Goal: Obtain resource: Download file/media

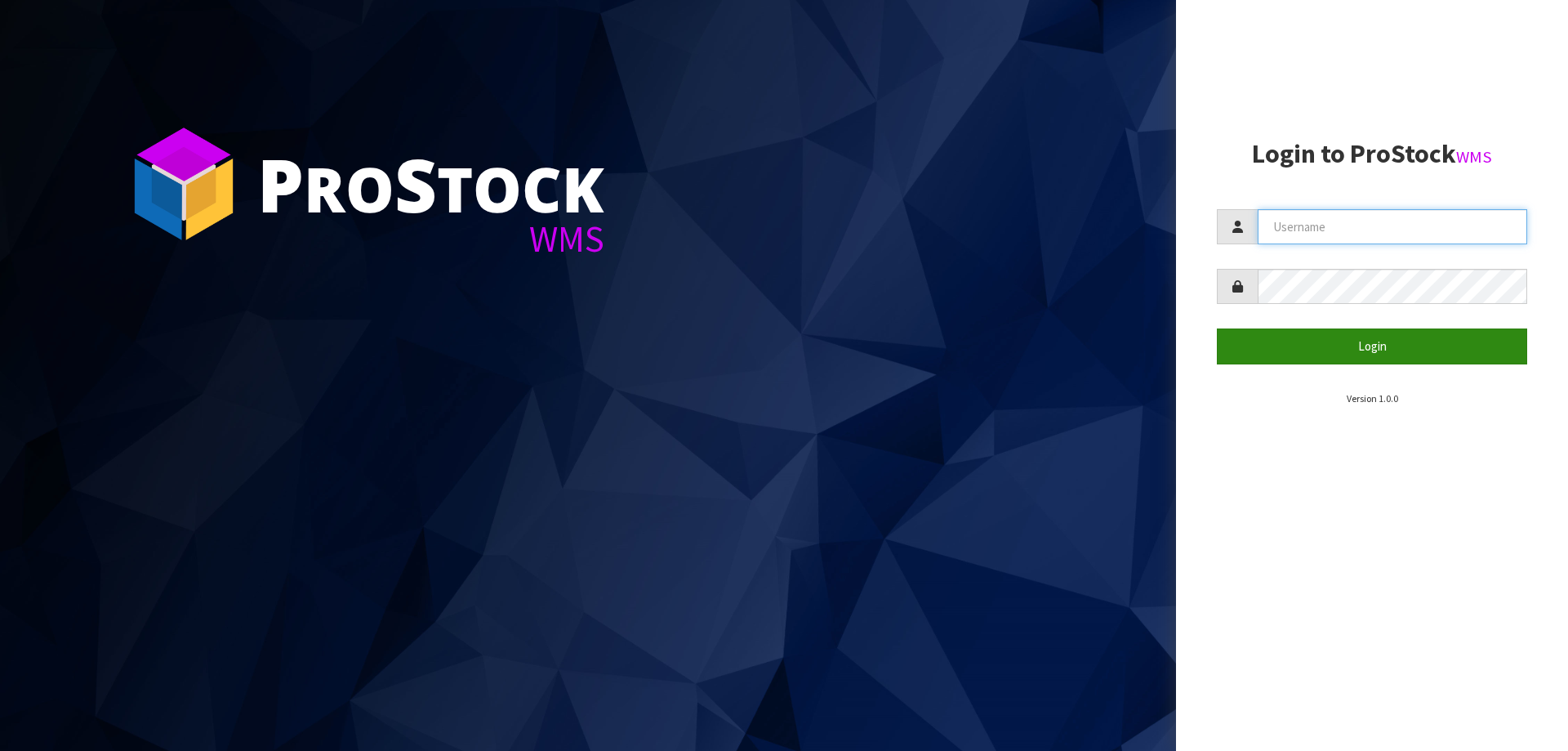
type input "[PERSON_NAME][EMAIL_ADDRESS][DOMAIN_NAME]"
click at [1306, 330] on form "[PERSON_NAME][EMAIL_ADDRESS][DOMAIN_NAME] Login" at bounding box center [1372, 285] width 311 height 154
click at [1306, 333] on button "Login" at bounding box center [1372, 346] width 311 height 35
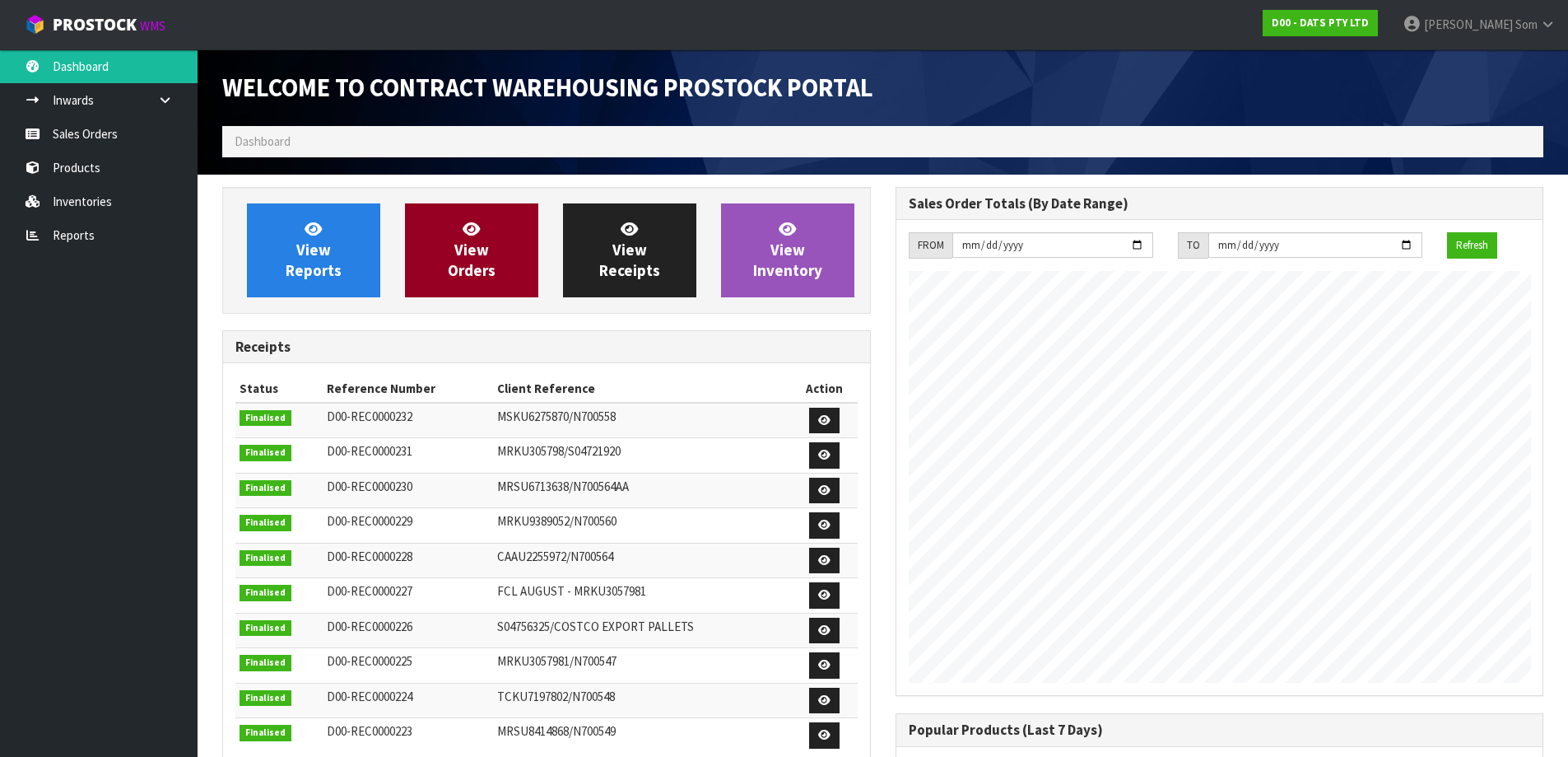
scroll to position [913, 672]
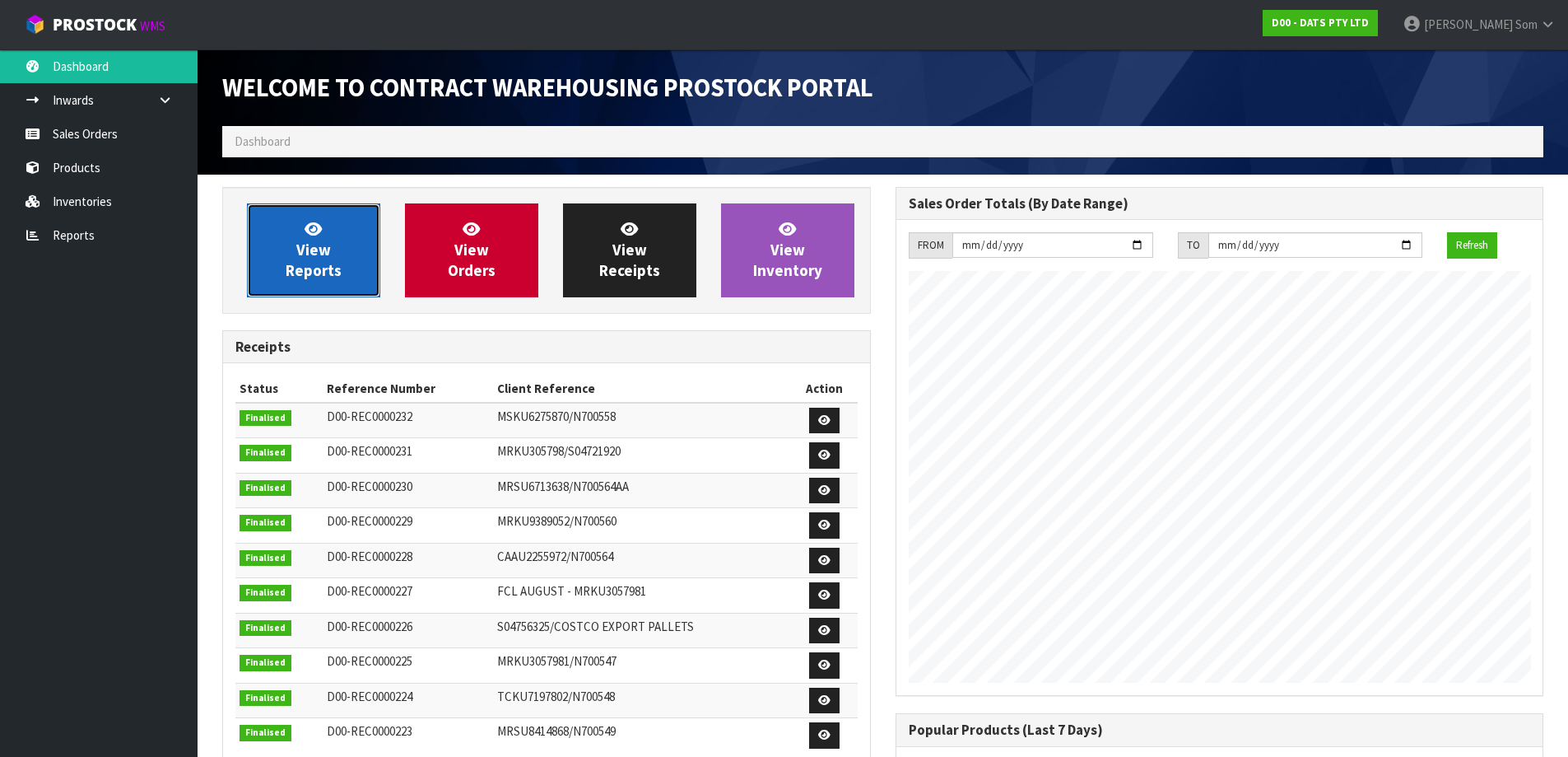
click at [321, 253] on span "View Reports" at bounding box center [314, 250] width 56 height 62
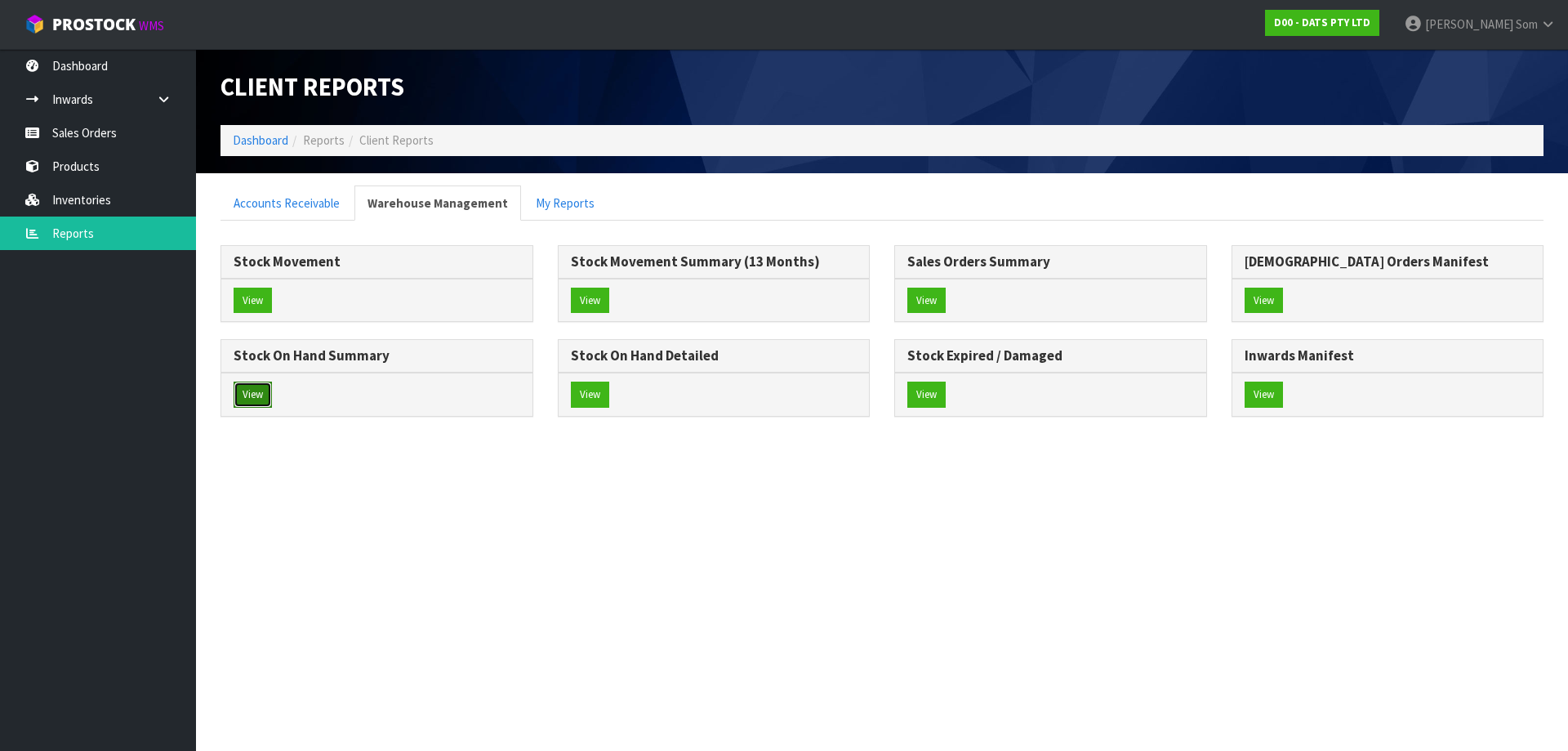
click at [269, 392] on button "View" at bounding box center [252, 394] width 39 height 26
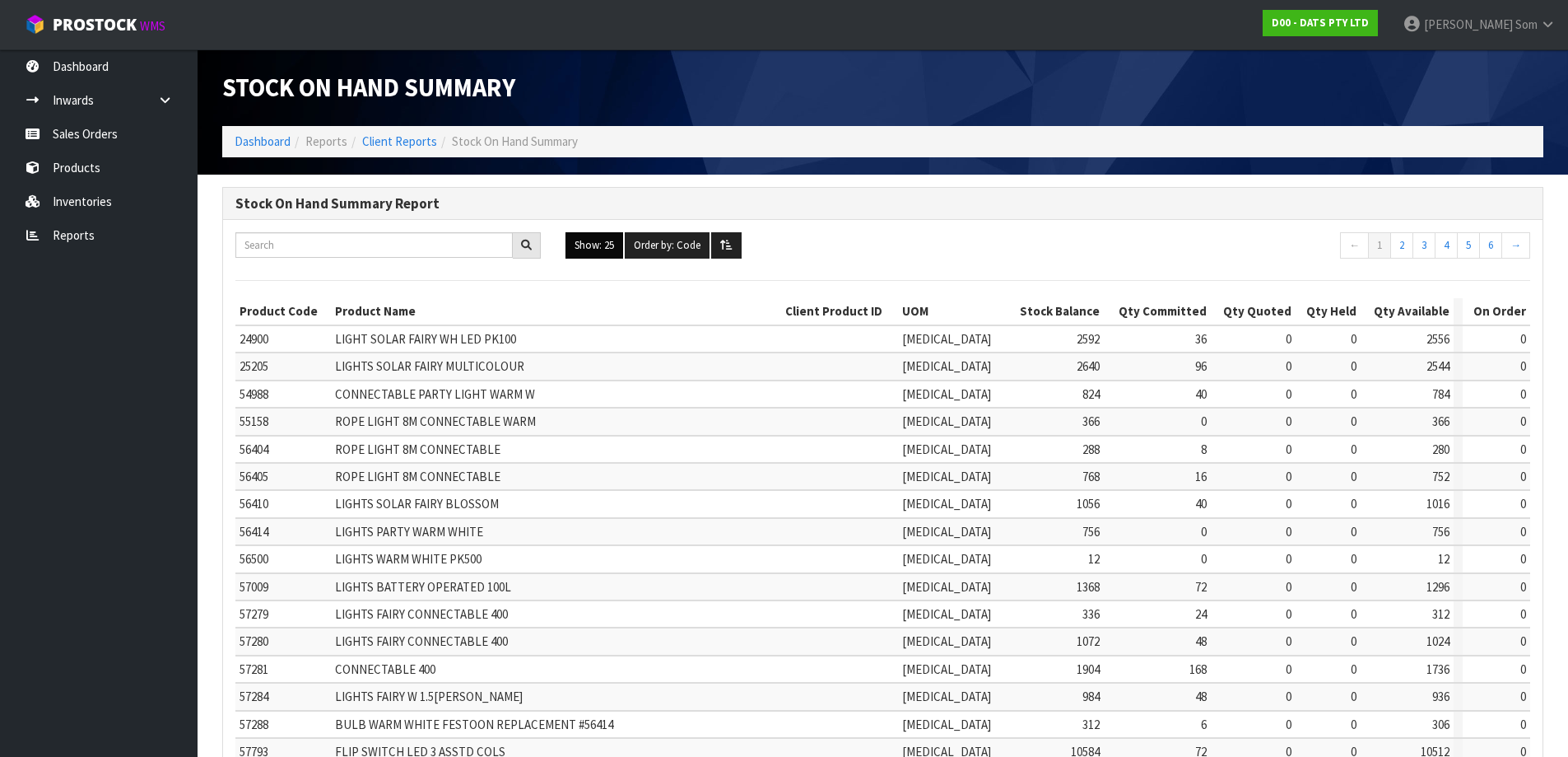
click at [614, 252] on button "Show: 25" at bounding box center [593, 245] width 57 height 26
click at [624, 384] on link "ALL" at bounding box center [631, 388] width 130 height 22
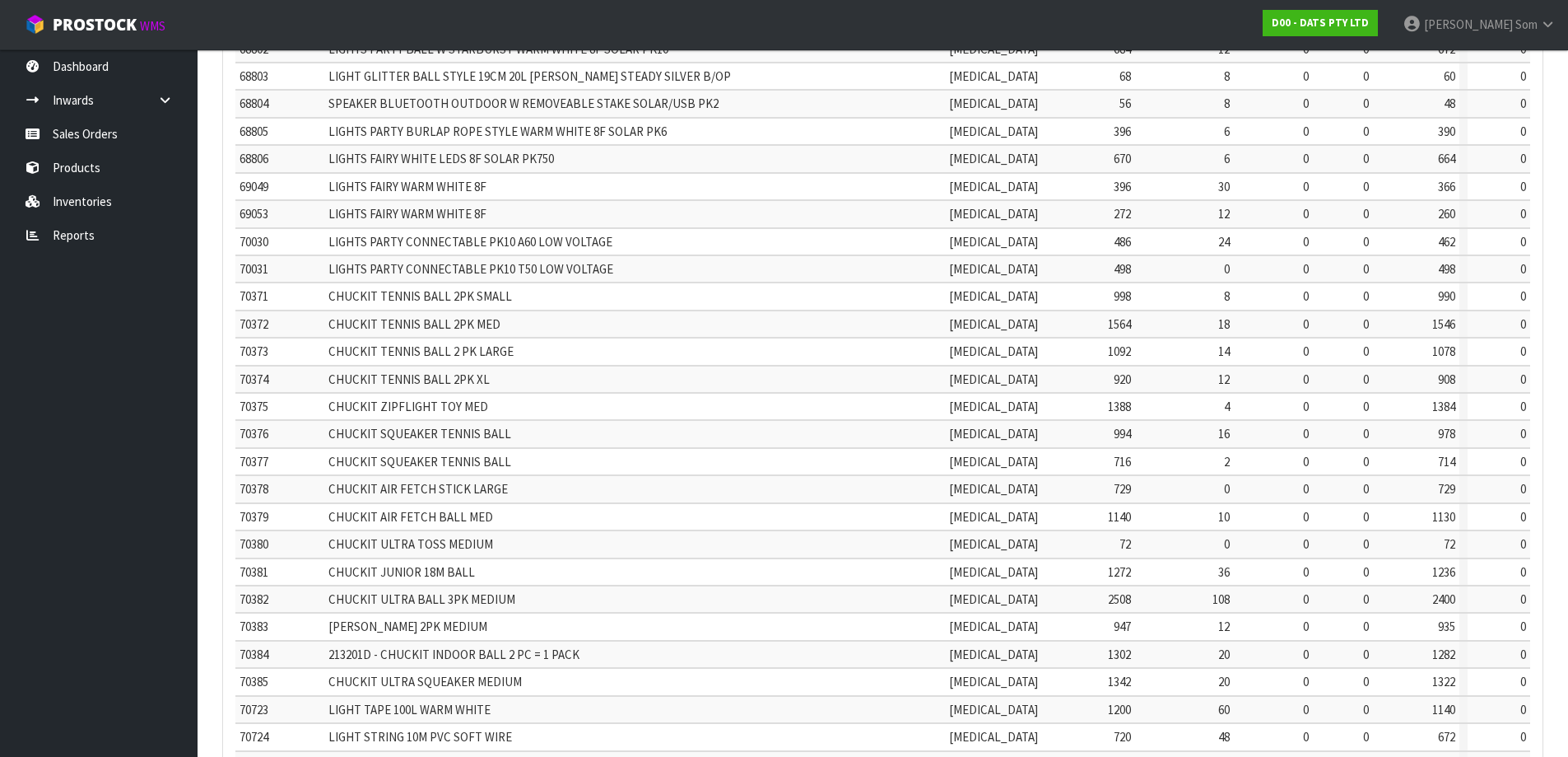
scroll to position [3467, 0]
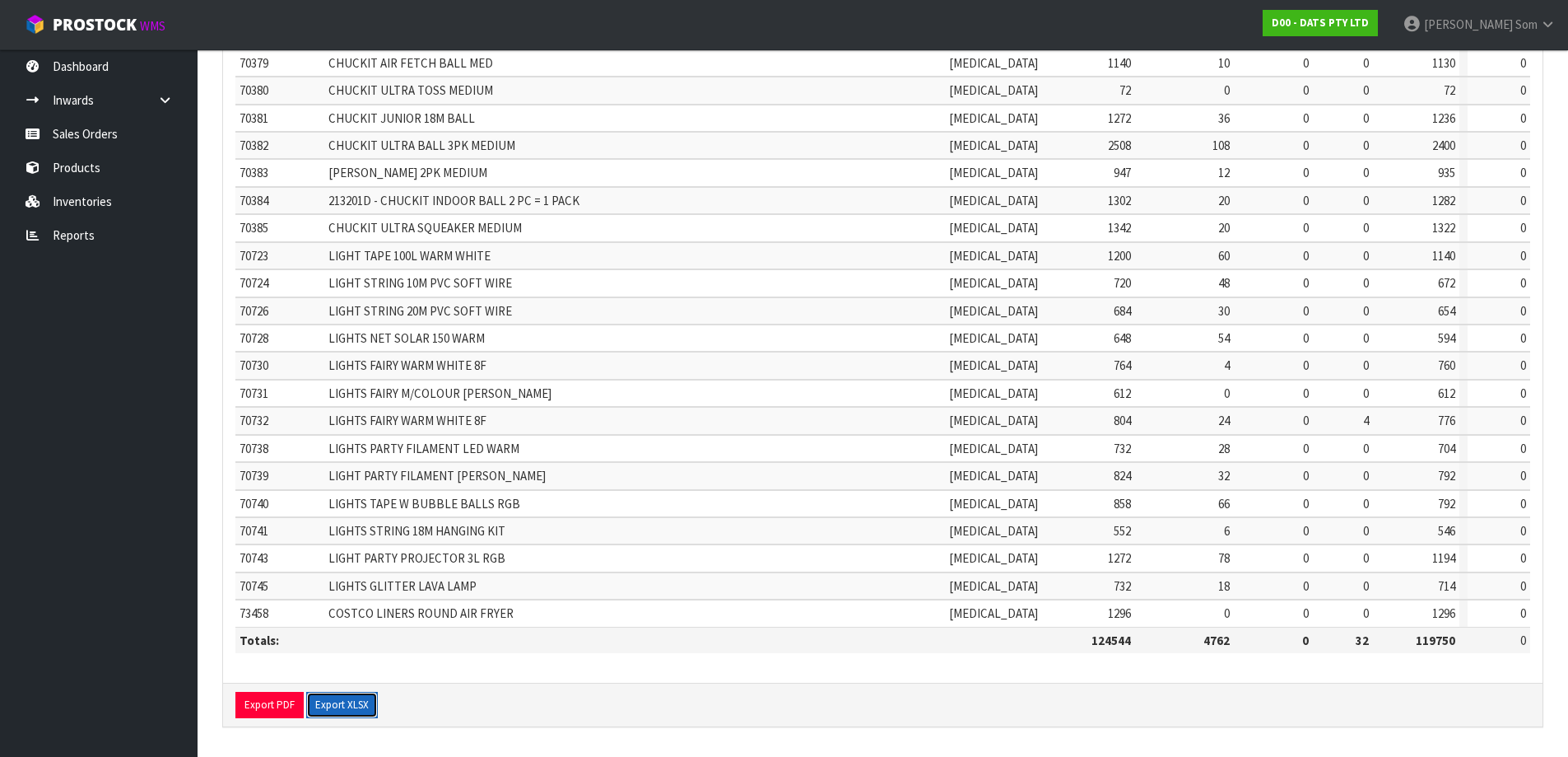
click at [364, 707] on button "Export XLSX" at bounding box center [341, 704] width 72 height 26
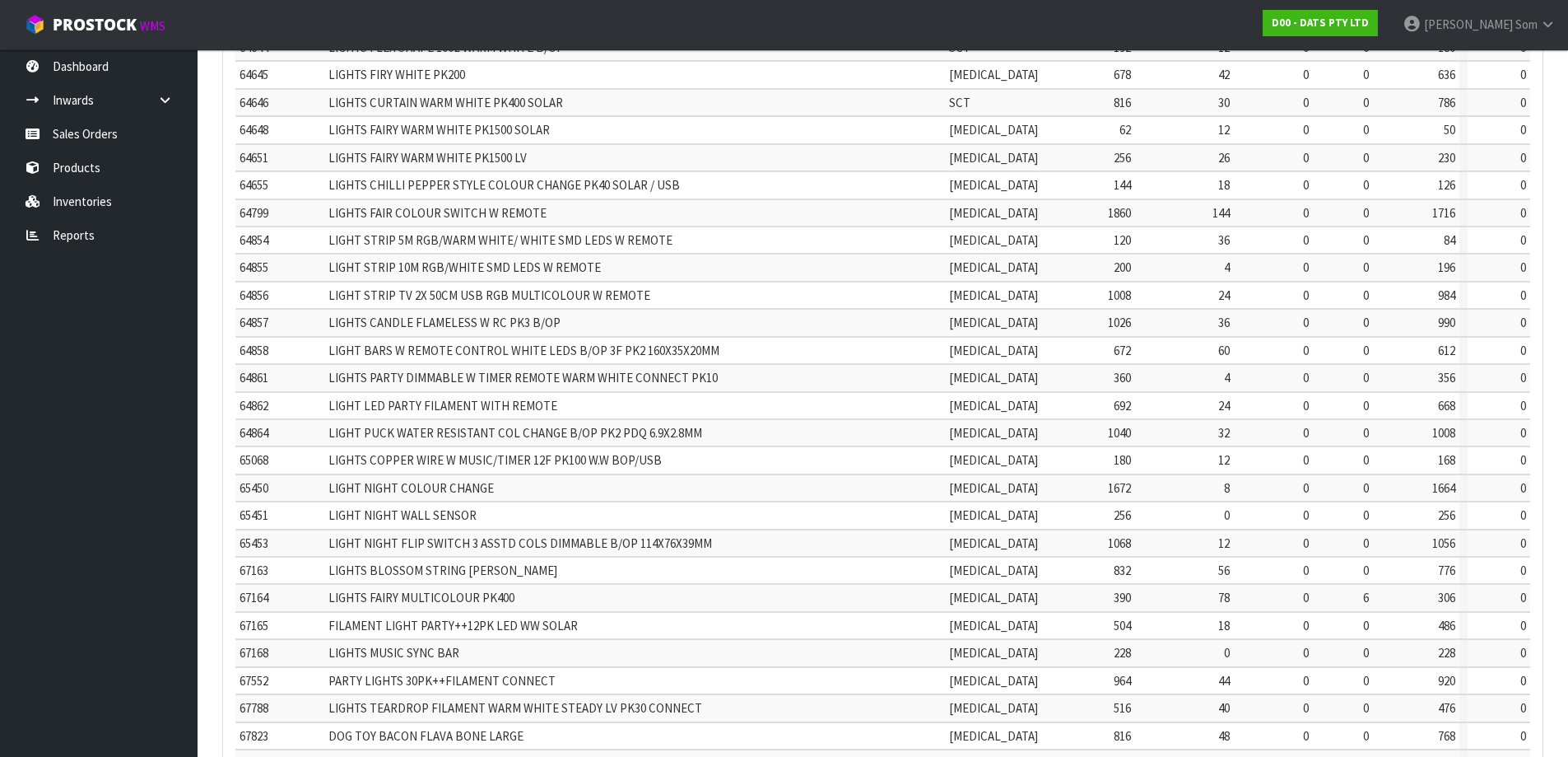
scroll to position [1657, 0]
